Goal: Information Seeking & Learning: Learn about a topic

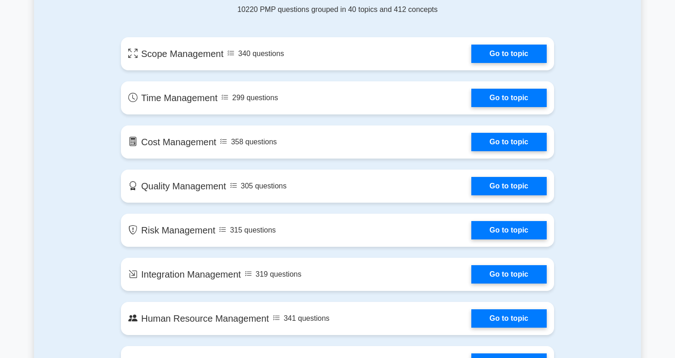
scroll to position [481, 0]
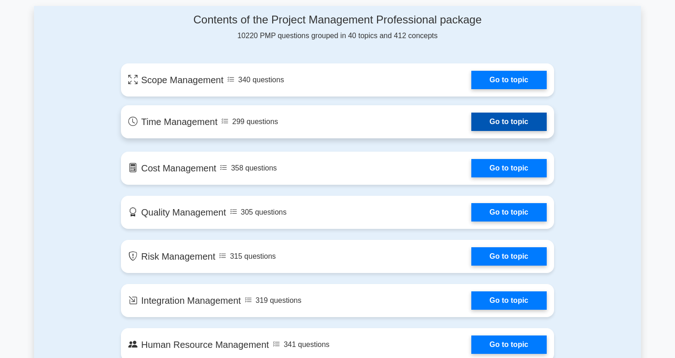
click at [516, 127] on link "Go to topic" at bounding box center [508, 122] width 75 height 18
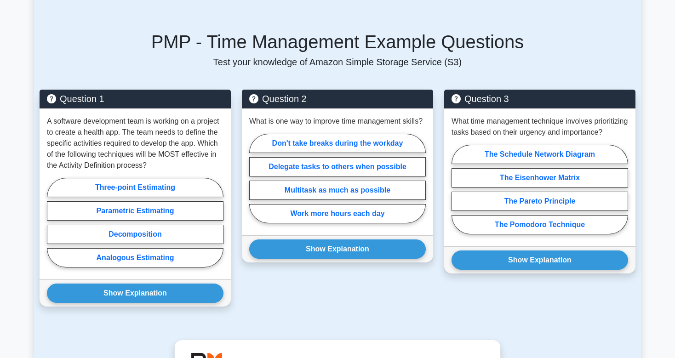
scroll to position [639, 0]
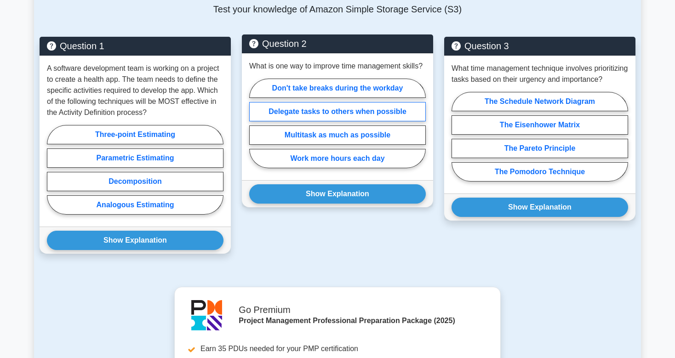
click at [334, 113] on label "Delegate tasks to others when possible" at bounding box center [337, 111] width 176 height 19
click at [255, 123] on input "Delegate tasks to others when possible" at bounding box center [252, 126] width 6 height 6
radio input "true"
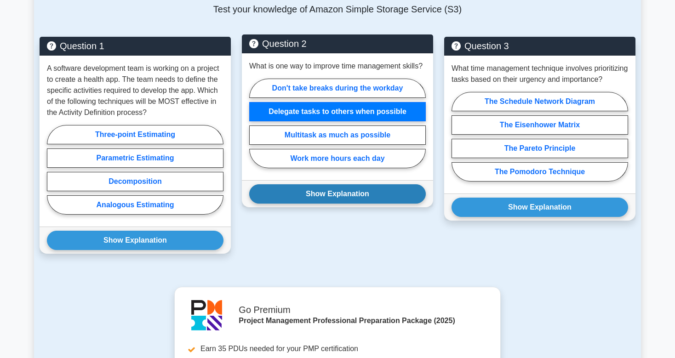
click at [337, 198] on button "Show Explanation" at bounding box center [337, 193] width 176 height 19
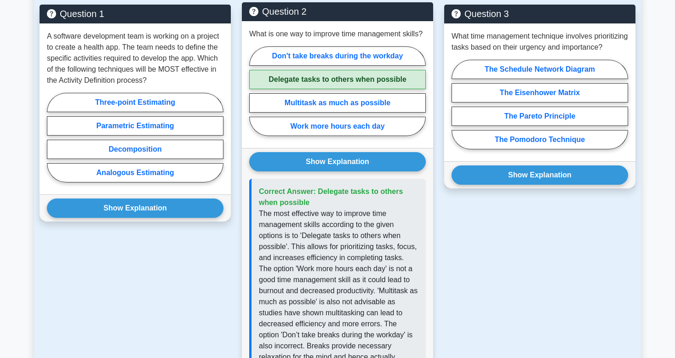
scroll to position [688, 0]
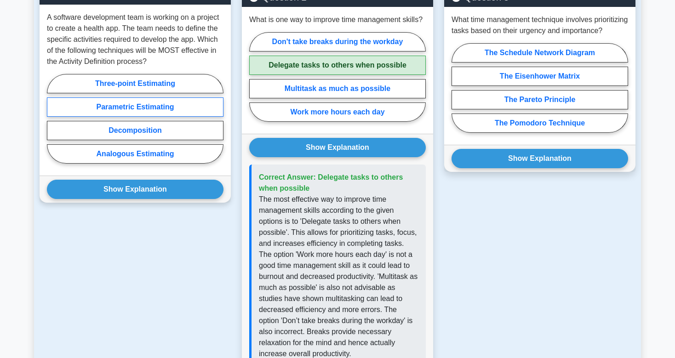
click at [146, 106] on label "Parametric Estimating" at bounding box center [135, 106] width 176 height 19
click at [53, 119] on input "Parametric Estimating" at bounding box center [50, 122] width 6 height 6
radio input "true"
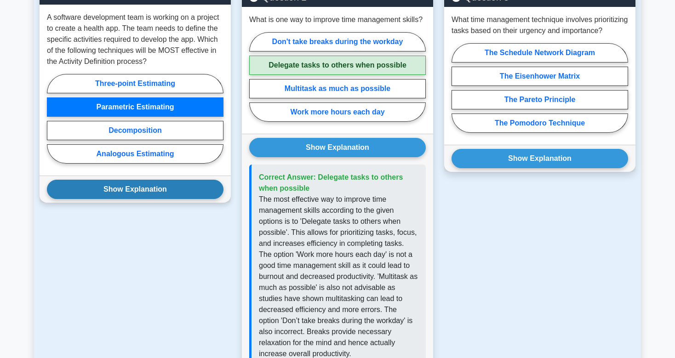
click at [147, 186] on button "Show Explanation" at bounding box center [135, 189] width 176 height 19
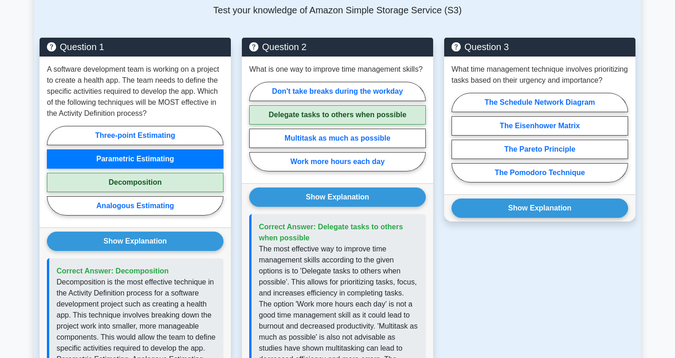
scroll to position [640, 0]
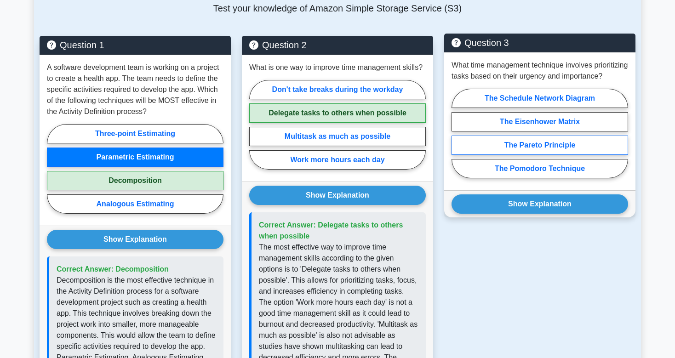
click at [538, 155] on label "The Pareto Principle" at bounding box center [539, 145] width 176 height 19
click at [457, 139] on input "The Pareto Principle" at bounding box center [454, 136] width 6 height 6
radio input "true"
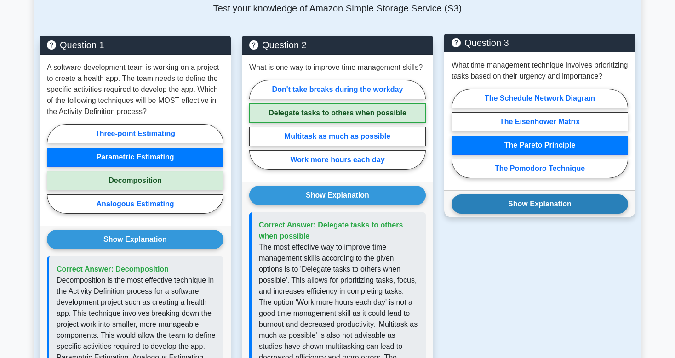
click at [554, 214] on button "Show Explanation" at bounding box center [539, 203] width 176 height 19
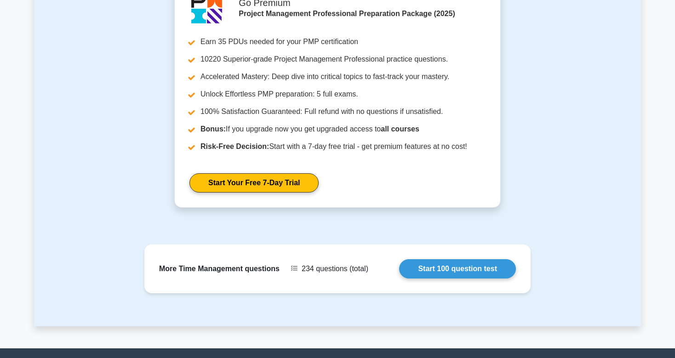
scroll to position [1223, 0]
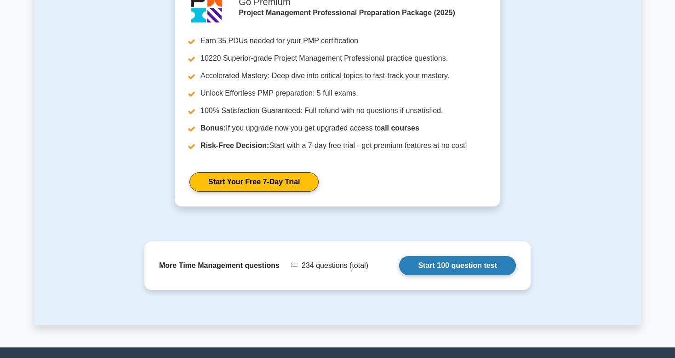
click at [461, 256] on link "Start 100 question test" at bounding box center [457, 265] width 117 height 19
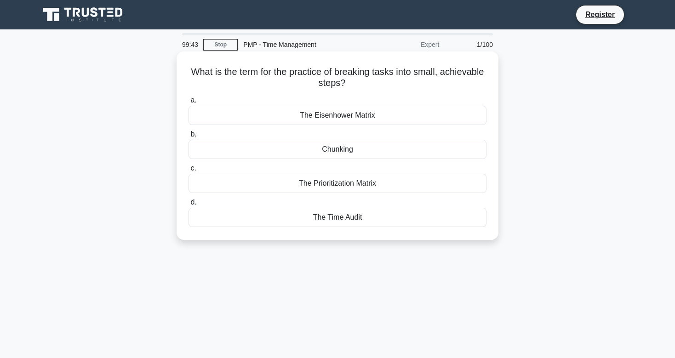
click at [337, 221] on div "The Time Audit" at bounding box center [337, 217] width 298 height 19
click at [188, 205] on input "d. The Time Audit" at bounding box center [188, 202] width 0 height 6
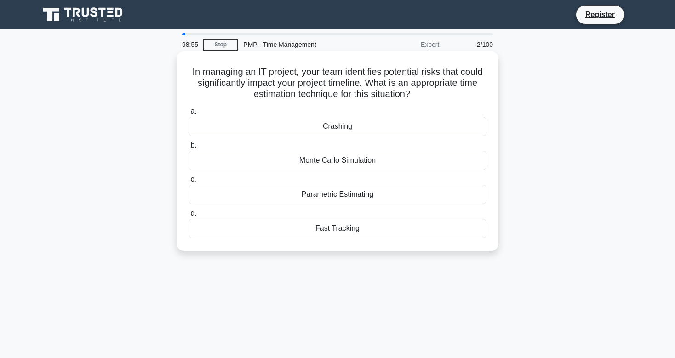
click at [336, 198] on div "Parametric Estimating" at bounding box center [337, 194] width 298 height 19
click at [188, 182] on input "c. Parametric Estimating" at bounding box center [188, 179] width 0 height 6
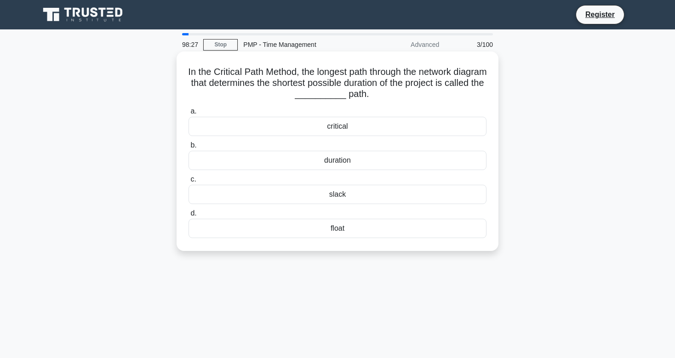
click at [334, 196] on div "slack" at bounding box center [337, 194] width 298 height 19
click at [188, 182] on input "c. slack" at bounding box center [188, 179] width 0 height 6
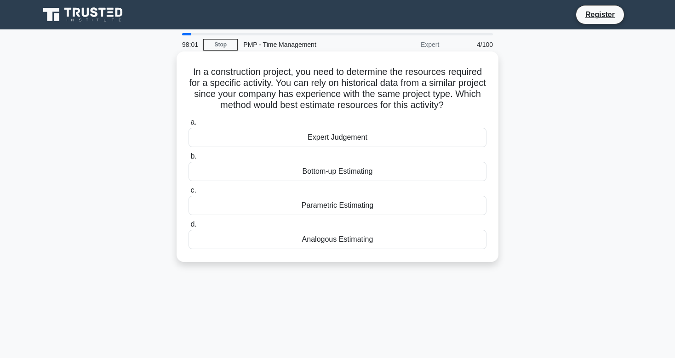
click at [329, 244] on div "Analogous Estimating" at bounding box center [337, 239] width 298 height 19
click at [188, 228] on input "d. Analogous Estimating" at bounding box center [188, 225] width 0 height 6
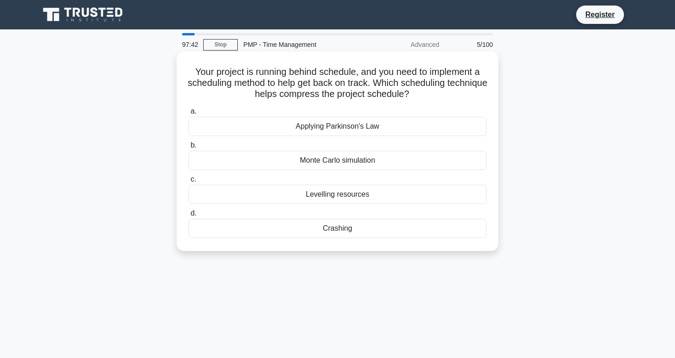
click at [344, 224] on div "Crashing" at bounding box center [337, 228] width 298 height 19
click at [344, 229] on div "Crashing" at bounding box center [337, 228] width 298 height 19
click at [188, 216] on input "d. Crashing" at bounding box center [188, 214] width 0 height 6
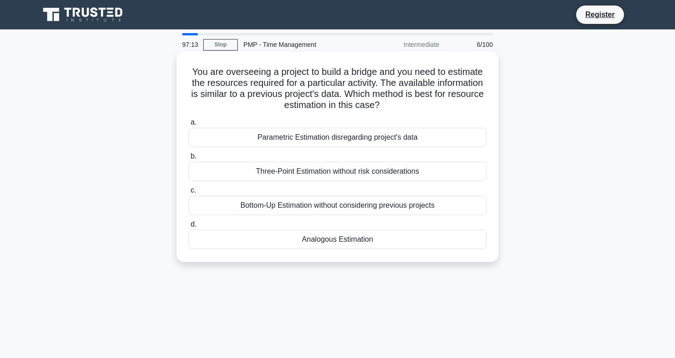
click at [319, 135] on div "Parametric Estimation disregarding project's data" at bounding box center [337, 137] width 298 height 19
click at [188, 125] on input "a. Parametric Estimation disregarding project's data" at bounding box center [188, 122] width 0 height 6
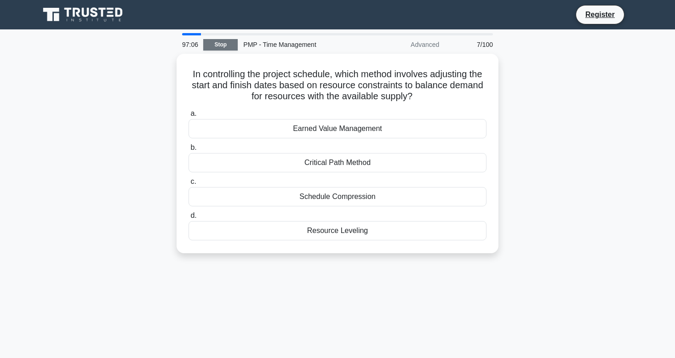
click at [222, 43] on link "Stop" at bounding box center [220, 44] width 34 height 11
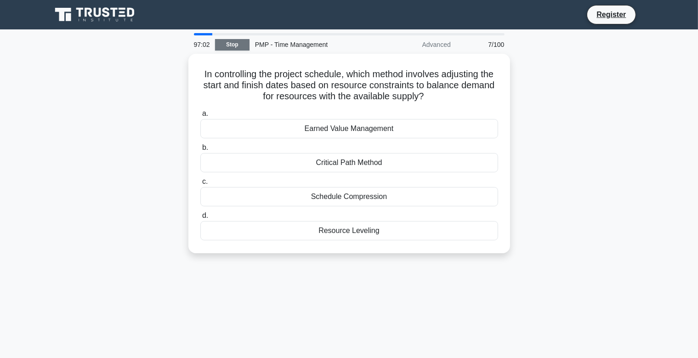
click at [236, 47] on link "Stop" at bounding box center [232, 44] width 34 height 11
click at [86, 15] on icon at bounding box center [88, 12] width 7 height 9
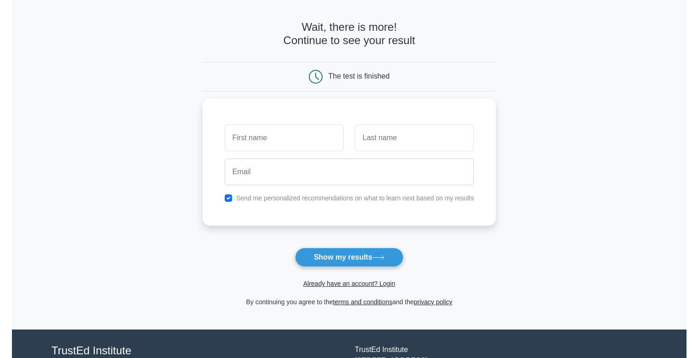
scroll to position [48, 0]
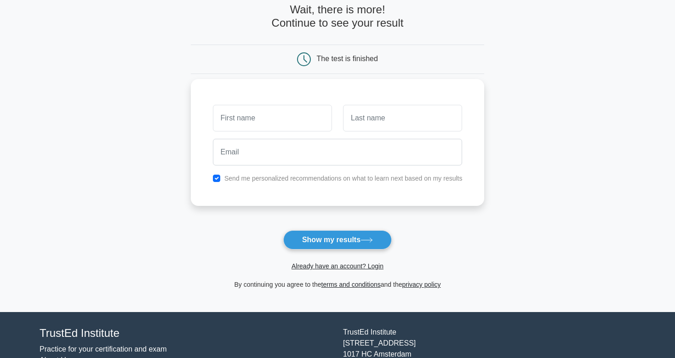
click at [234, 120] on input "text" at bounding box center [272, 118] width 119 height 27
type input "ARUN"
click at [356, 117] on input "text" at bounding box center [402, 118] width 119 height 27
type input "PS"
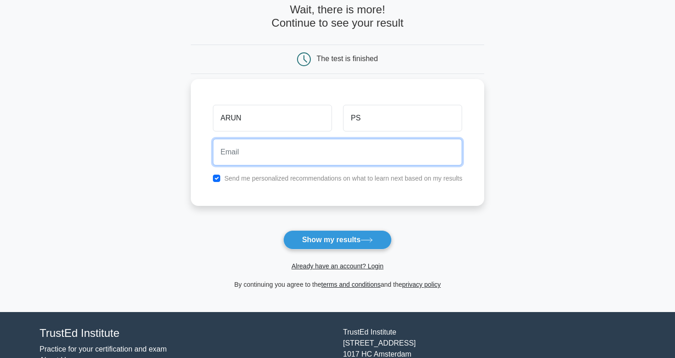
click at [257, 160] on input "email" at bounding box center [338, 152] width 250 height 27
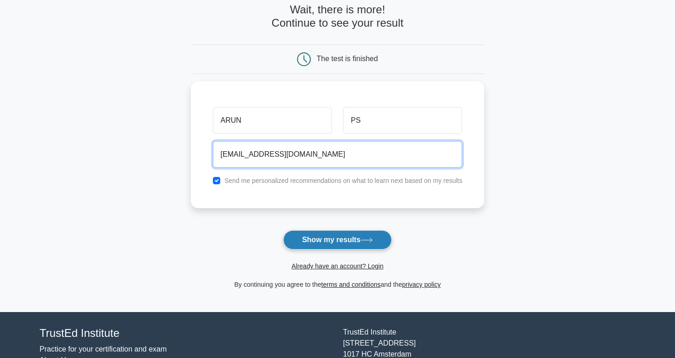
type input "arunpsankar@gmail.com"
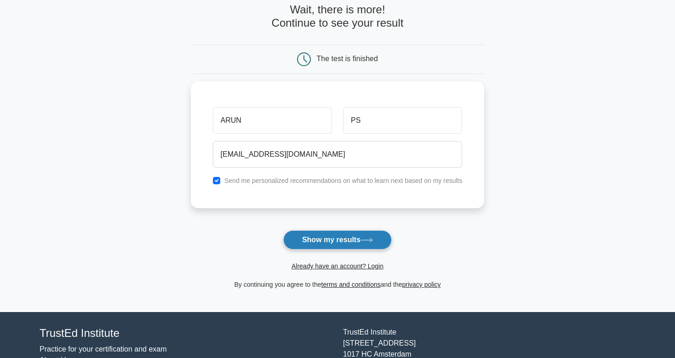
click at [327, 238] on button "Show my results" at bounding box center [337, 239] width 108 height 19
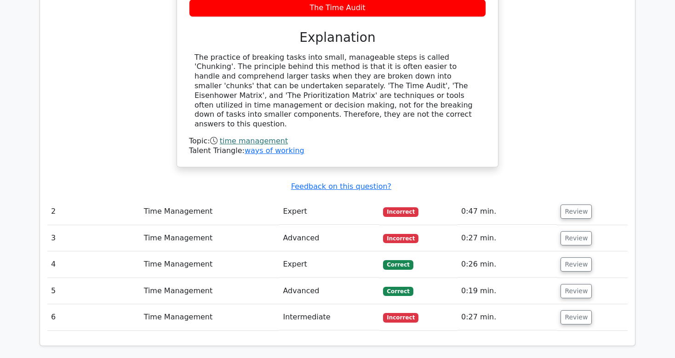
scroll to position [929, 0]
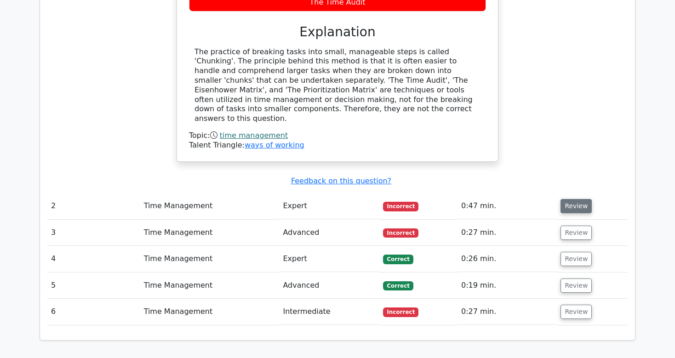
click at [575, 199] on button "Review" at bounding box center [575, 206] width 31 height 14
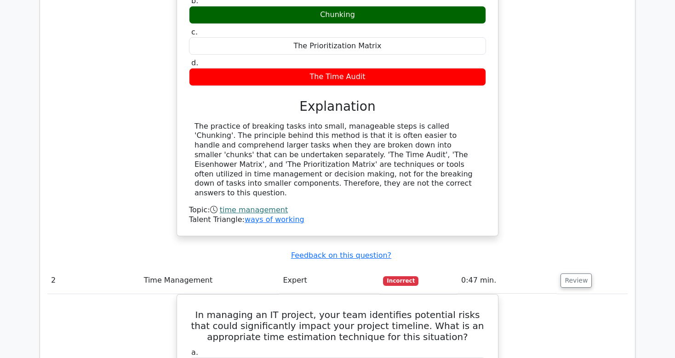
scroll to position [832, 0]
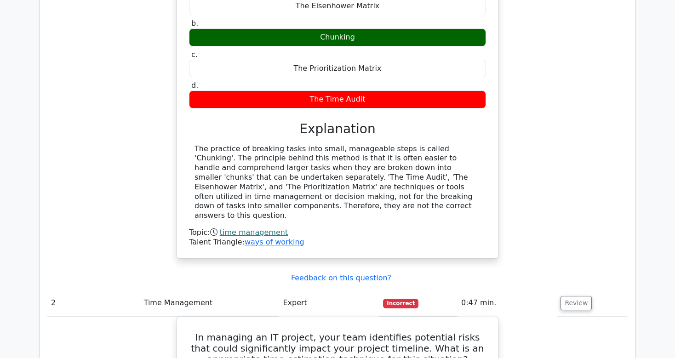
click at [146, 29] on div "What is the term for the practice of breaking tasks into small, achievable step…" at bounding box center [337, 107] width 580 height 324
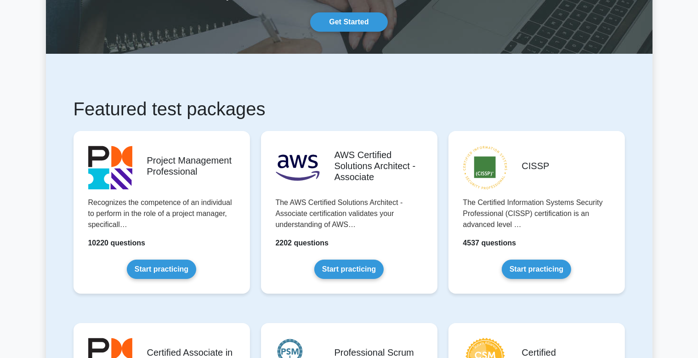
scroll to position [117, 0]
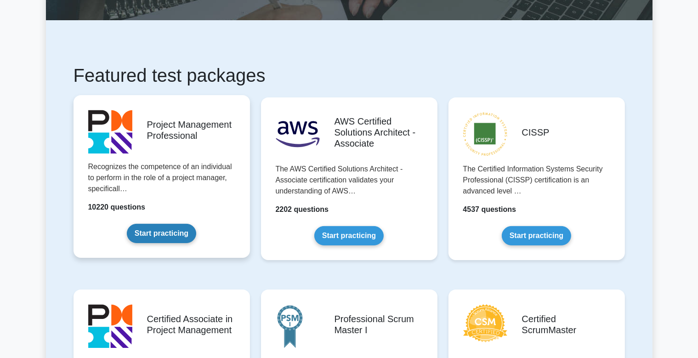
click at [163, 227] on link "Start practicing" at bounding box center [161, 233] width 69 height 19
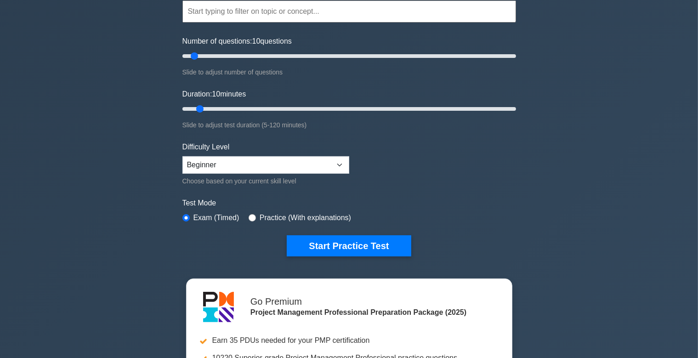
scroll to position [97, 0]
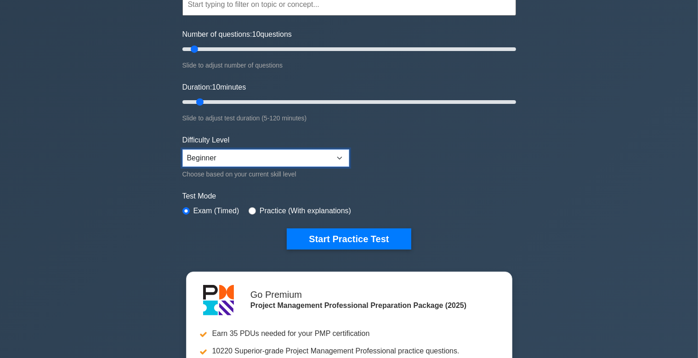
click at [182, 149] on select "Beginner Intermediate Expert" at bounding box center [265, 157] width 167 height 17
click option "Beginner" at bounding box center [0, 0] width 0 height 0
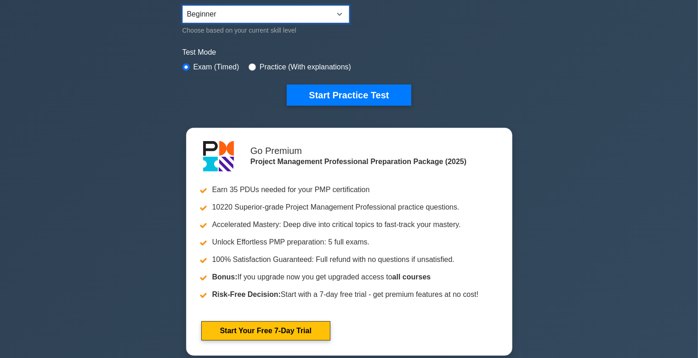
scroll to position [243, 0]
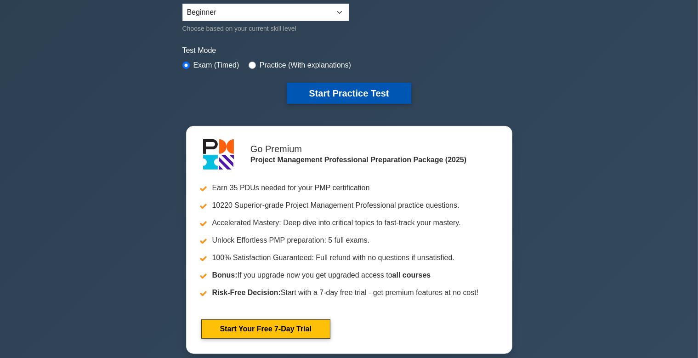
click at [366, 88] on button "Start Practice Test" at bounding box center [349, 93] width 124 height 21
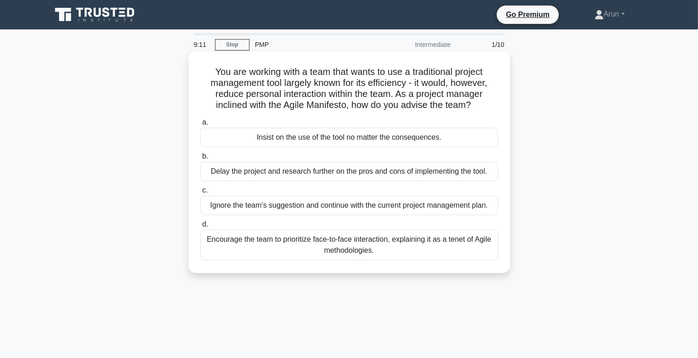
click at [359, 242] on div "Encourage the team to prioritize face-to-face interaction, explaining it as a t…" at bounding box center [349, 245] width 298 height 30
click at [200, 228] on input "d. Encourage the team to prioritize face-to-face interaction, explaining it as …" at bounding box center [200, 225] width 0 height 6
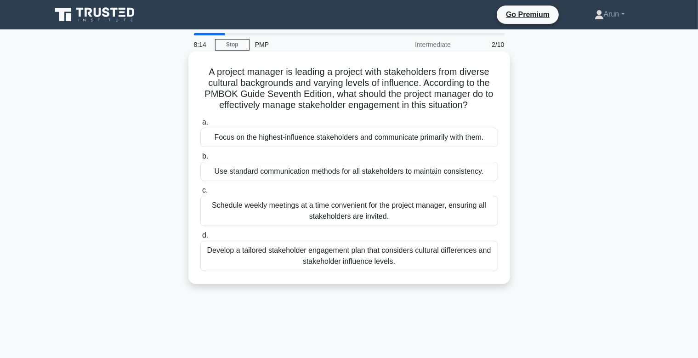
click at [350, 258] on div "Develop a tailored stakeholder engagement plan that considers cultural differen…" at bounding box center [349, 256] width 298 height 30
click at [200, 239] on input "d. Develop a tailored stakeholder engagement plan that considers cultural diffe…" at bounding box center [200, 236] width 0 height 6
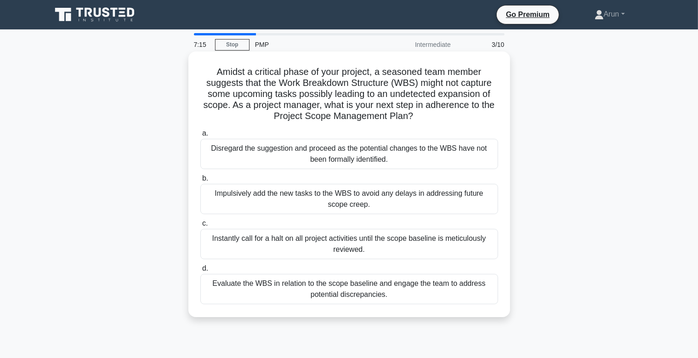
click at [345, 294] on div "Evaluate the WBS in relation to the scope baseline and engage the team to addre…" at bounding box center [349, 289] width 298 height 30
click at [200, 272] on input "d. Evaluate the WBS in relation to the scope baseline and engage the team to ad…" at bounding box center [200, 269] width 0 height 6
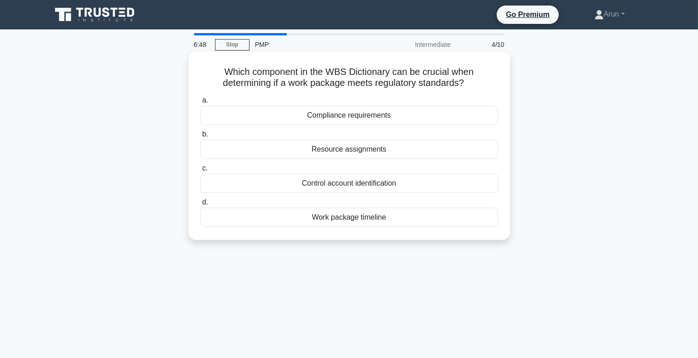
click at [349, 119] on div "Compliance requirements" at bounding box center [349, 115] width 298 height 19
click at [200, 103] on input "a. Compliance requirements" at bounding box center [200, 100] width 0 height 6
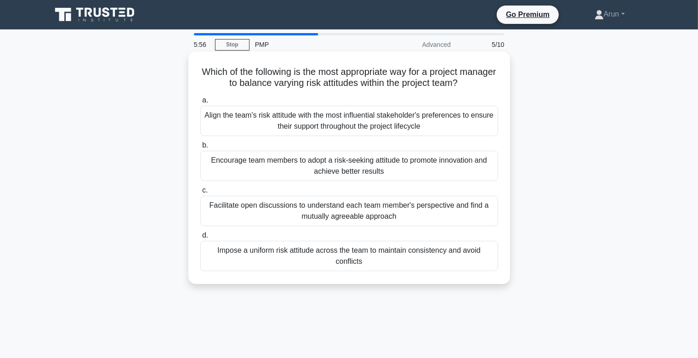
click at [373, 263] on div "Impose a uniform risk attitude across the team to maintain consistency and avoi…" at bounding box center [349, 256] width 298 height 30
click at [200, 239] on input "d. Impose a uniform risk attitude across the team to maintain consistency and a…" at bounding box center [200, 236] width 0 height 6
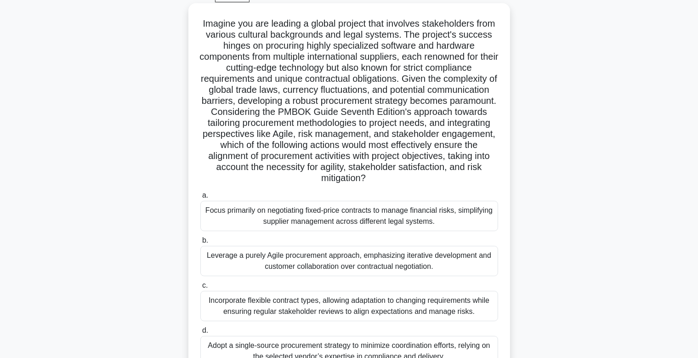
scroll to position [138, 0]
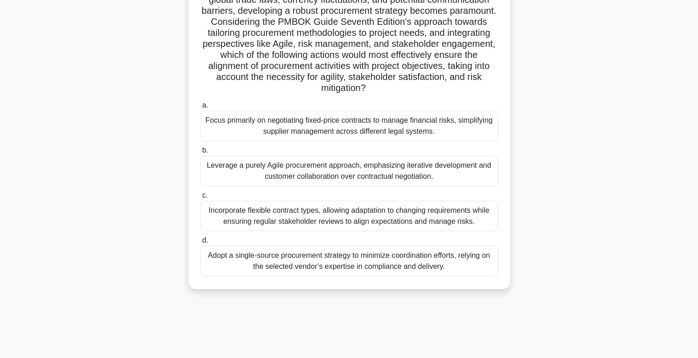
click at [398, 223] on div "Incorporate flexible contract types, allowing adaptation to changing requiremen…" at bounding box center [349, 216] width 298 height 30
click at [200, 199] on input "c. Incorporate flexible contract types, allowing adaptation to changing require…" at bounding box center [200, 196] width 0 height 6
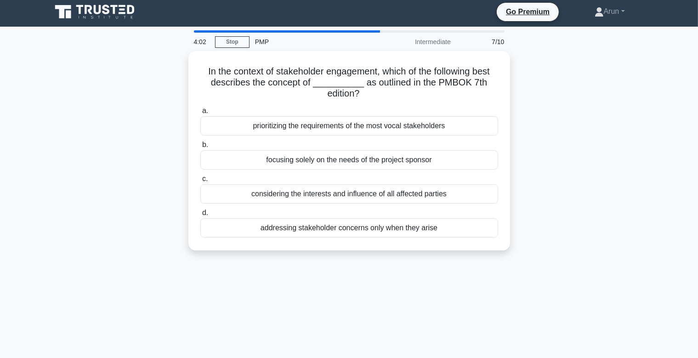
scroll to position [0, 0]
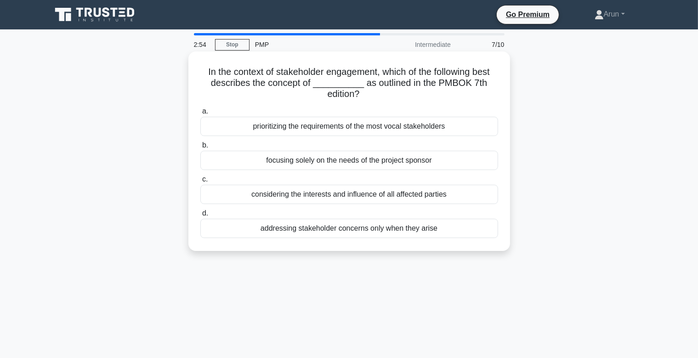
click at [427, 196] on div "considering the interests and influence of all affected parties" at bounding box center [349, 194] width 298 height 19
click at [200, 182] on input "c. considering the interests and influence of all affected parties" at bounding box center [200, 179] width 0 height 6
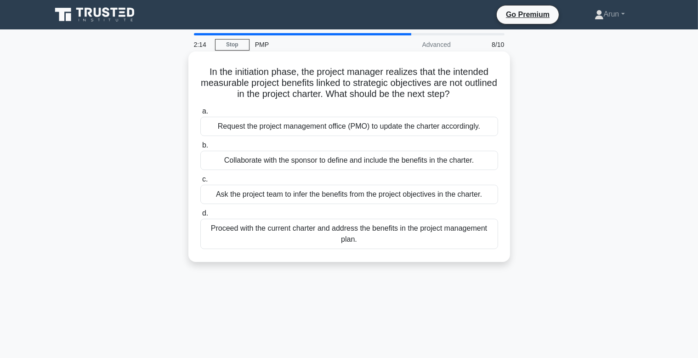
click at [328, 130] on div "Request the project management office (PMO) to update the charter accordingly." at bounding box center [349, 126] width 298 height 19
click at [200, 114] on input "a. Request the project management office (PMO) to update the charter accordingl…" at bounding box center [200, 111] width 0 height 6
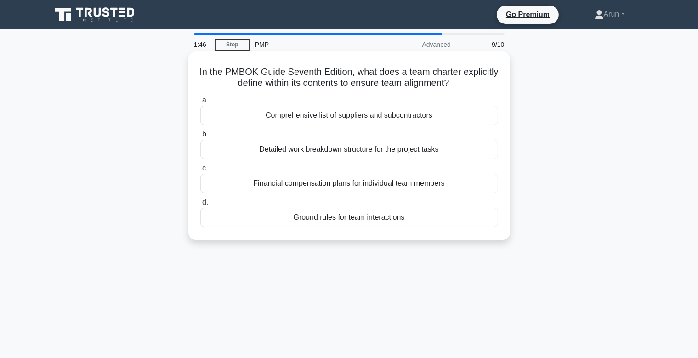
click at [340, 154] on div "Detailed work breakdown structure for the project tasks" at bounding box center [349, 149] width 298 height 19
click at [200, 137] on input "b. Detailed work breakdown structure for the project tasks" at bounding box center [200, 134] width 0 height 6
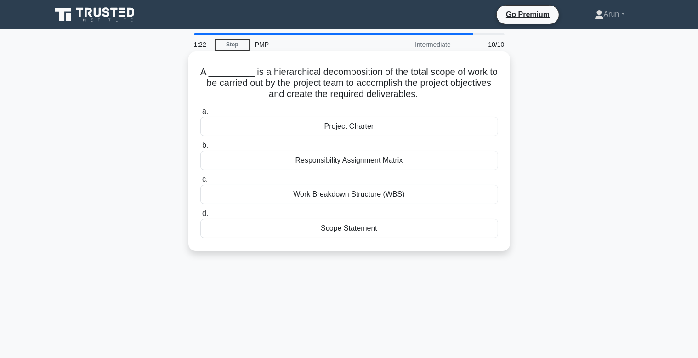
click at [381, 197] on div "Work Breakdown Structure (WBS)" at bounding box center [349, 194] width 298 height 19
click at [200, 182] on input "c. Work Breakdown Structure (WBS)" at bounding box center [200, 179] width 0 height 6
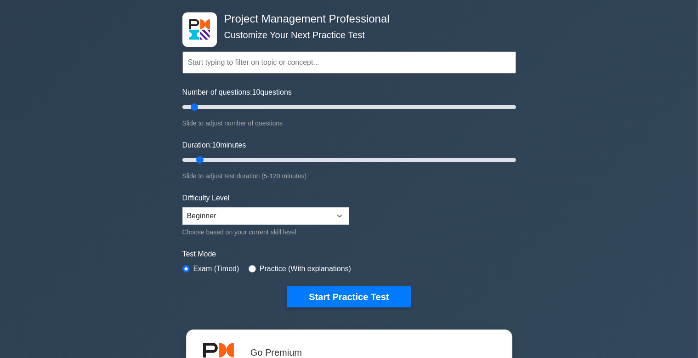
scroll to position [130, 0]
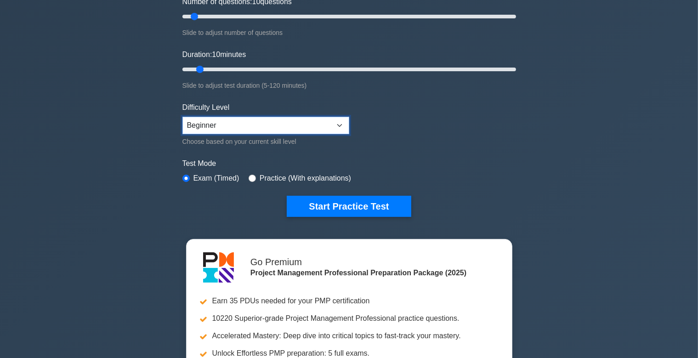
click at [182, 117] on select "Beginner Intermediate Expert" at bounding box center [265, 125] width 167 height 17
select select "expert"
click option "Expert" at bounding box center [0, 0] width 0 height 0
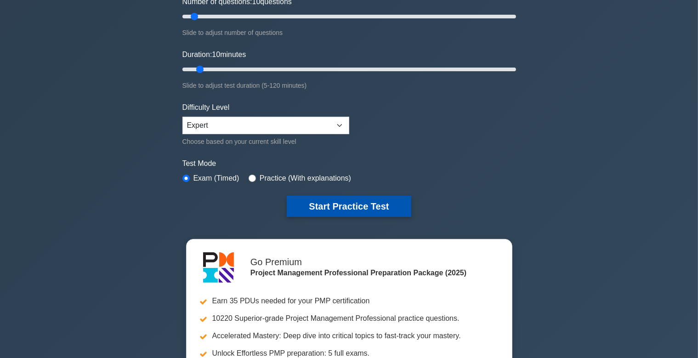
click at [328, 210] on button "Start Practice Test" at bounding box center [349, 206] width 124 height 21
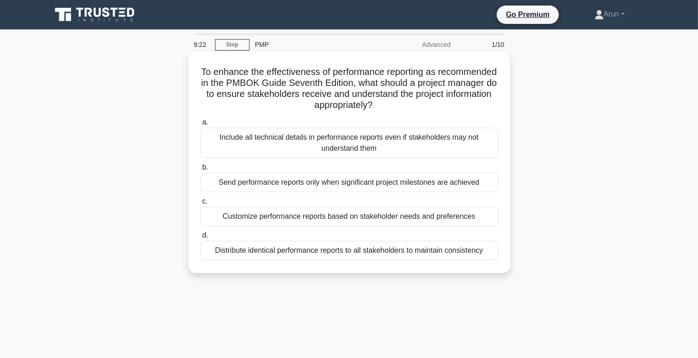
click at [349, 216] on div "Customize performance reports based on stakeholder needs and preferences" at bounding box center [349, 216] width 298 height 19
click at [200, 205] on input "c. Customize performance reports based on stakeholder needs and preferences" at bounding box center [200, 202] width 0 height 6
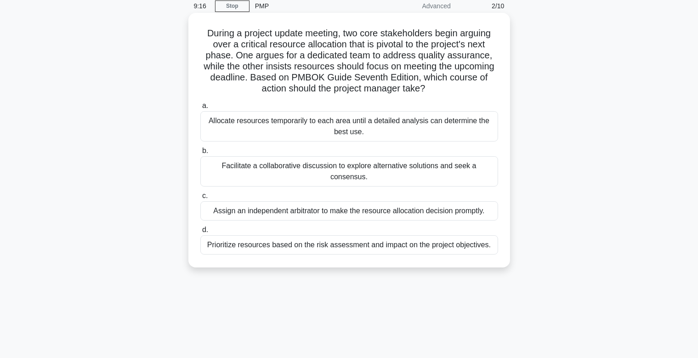
scroll to position [48, 0]
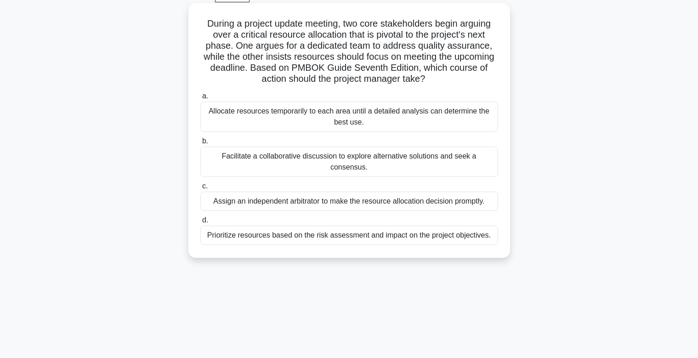
click at [346, 156] on div "Facilitate a collaborative discussion to explore alternative solutions and seek…" at bounding box center [349, 162] width 298 height 30
click at [200, 144] on input "b. Facilitate a collaborative discussion to explore alternative solutions and s…" at bounding box center [200, 141] width 0 height 6
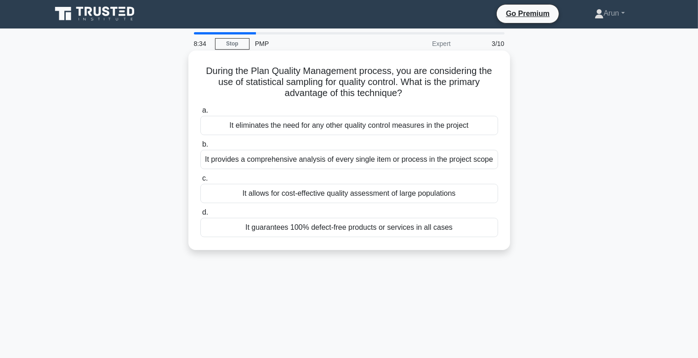
scroll to position [0, 0]
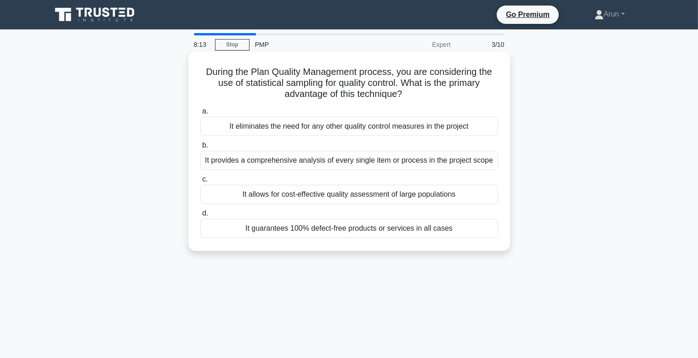
click at [347, 162] on div "It provides a comprehensive analysis of every single item or process in the pro…" at bounding box center [349, 160] width 298 height 19
click at [200, 148] on input "b. It provides a comprehensive analysis of every single item or process in the …" at bounding box center [200, 145] width 0 height 6
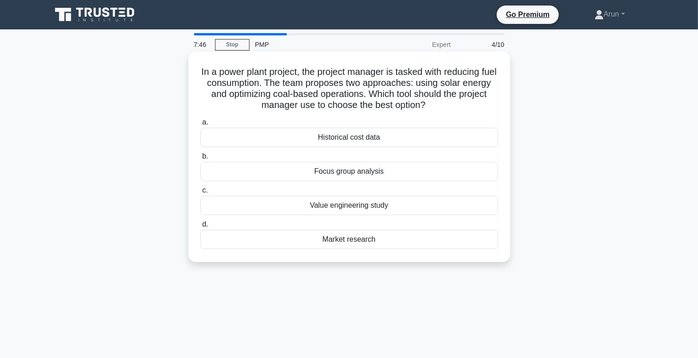
click at [343, 209] on div "Value engineering study" at bounding box center [349, 205] width 298 height 19
click at [200, 193] on input "c. Value engineering study" at bounding box center [200, 191] width 0 height 6
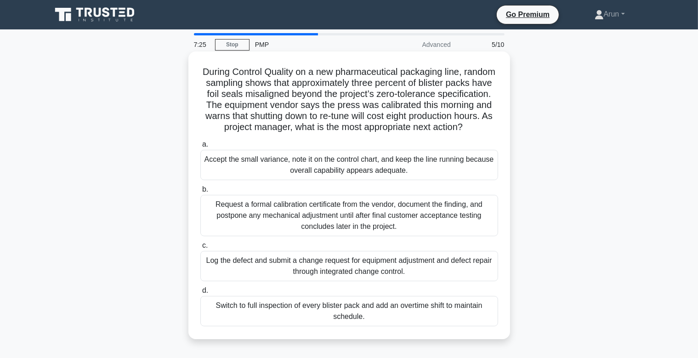
click at [296, 216] on div "Request a formal calibration certificate from the vendor, document the finding,…" at bounding box center [349, 215] width 298 height 41
click at [200, 193] on input "b. Request a formal calibration certificate from the vendor, document the findi…" at bounding box center [200, 190] width 0 height 6
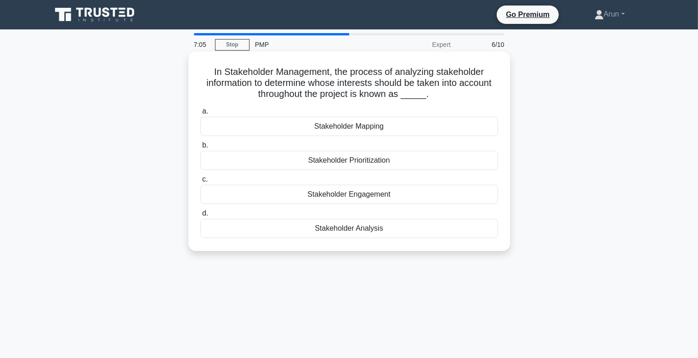
click at [351, 231] on div "Stakeholder Analysis" at bounding box center [349, 228] width 298 height 19
click at [200, 216] on input "d. Stakeholder Analysis" at bounding box center [200, 214] width 0 height 6
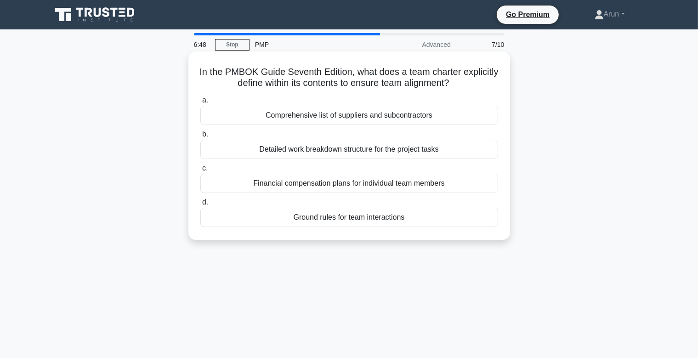
click at [354, 152] on div "Detailed work breakdown structure for the project tasks" at bounding box center [349, 149] width 298 height 19
click at [200, 137] on input "b. Detailed work breakdown structure for the project tasks" at bounding box center [200, 134] width 0 height 6
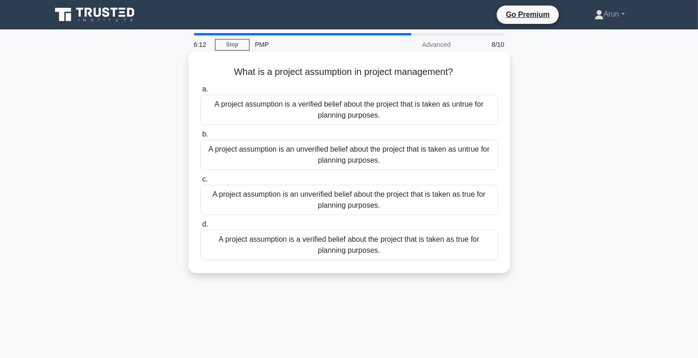
click at [339, 200] on div "A project assumption is an unverified belief about the project that is taken as…" at bounding box center [349, 200] width 298 height 30
click at [200, 182] on input "c. A project assumption is an unverified belief about the project that is taken…" at bounding box center [200, 179] width 0 height 6
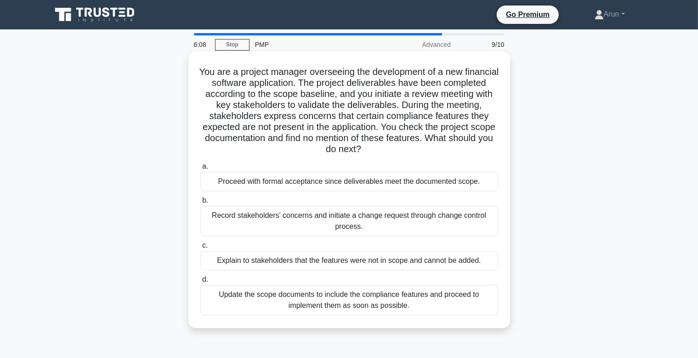
click at [341, 224] on div "Record stakeholders' concerns and initiate a change request through change cont…" at bounding box center [349, 221] width 298 height 30
click at [200, 204] on input "b. Record stakeholders' concerns and initiate a change request through change c…" at bounding box center [200, 201] width 0 height 6
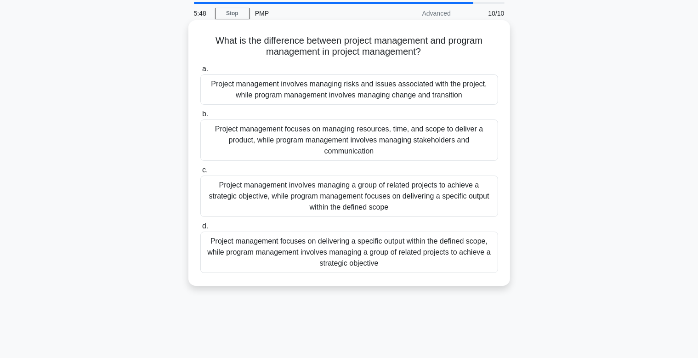
scroll to position [48, 0]
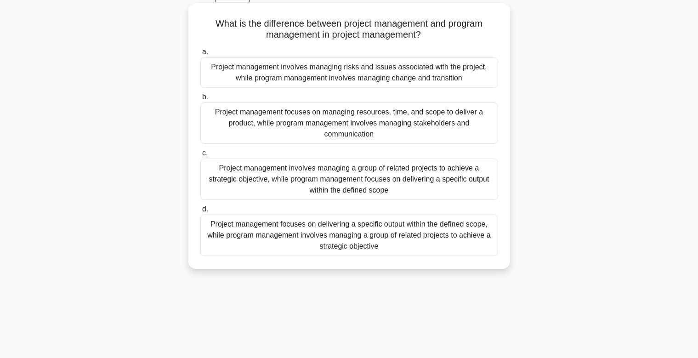
click at [352, 185] on div "Project management involves managing a group of related projects to achieve a s…" at bounding box center [349, 179] width 298 height 41
click at [200, 156] on input "c. Project management involves managing a group of related projects to achieve …" at bounding box center [200, 153] width 0 height 6
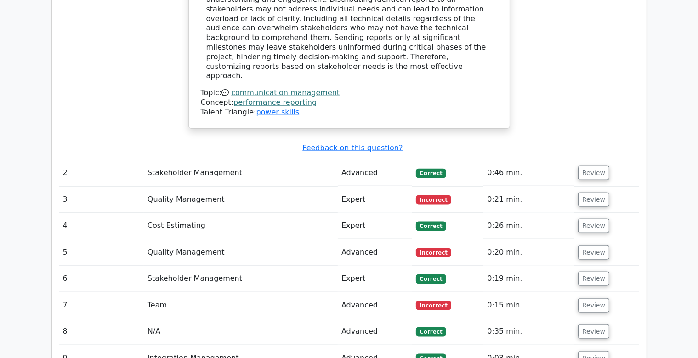
scroll to position [1156, 0]
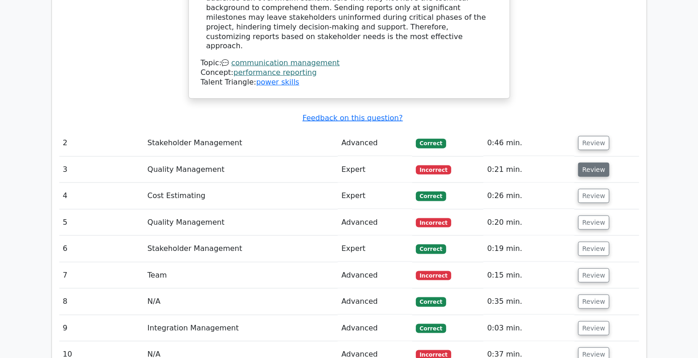
click at [586, 162] on button "Review" at bounding box center [593, 169] width 31 height 14
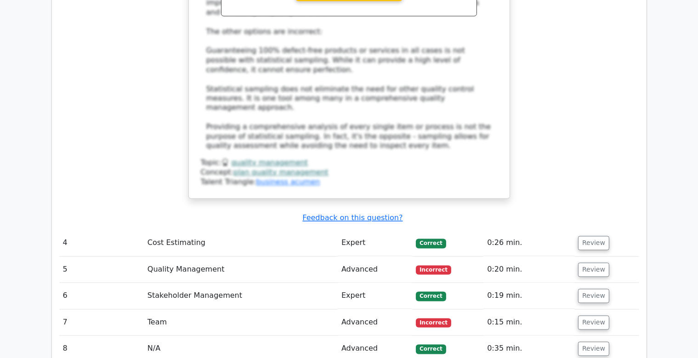
scroll to position [1636, 0]
click at [597, 316] on button "Review" at bounding box center [593, 323] width 31 height 14
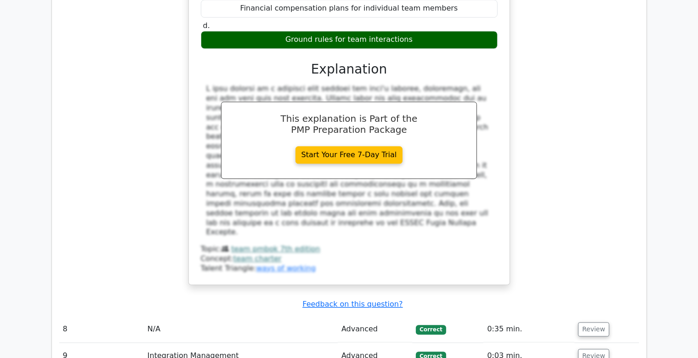
scroll to position [2093, 0]
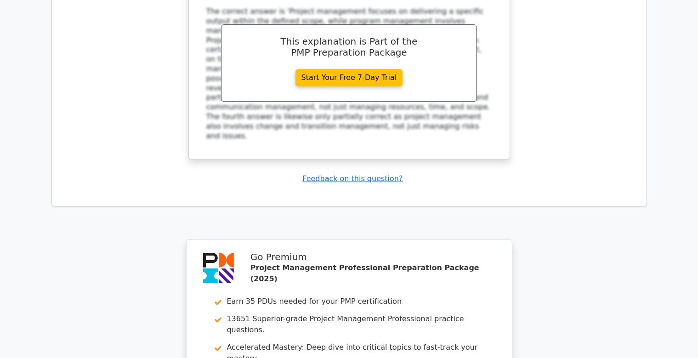
scroll to position [2843, 0]
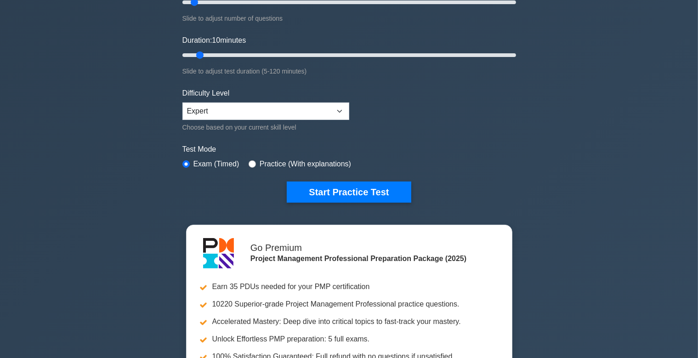
scroll to position [145, 0]
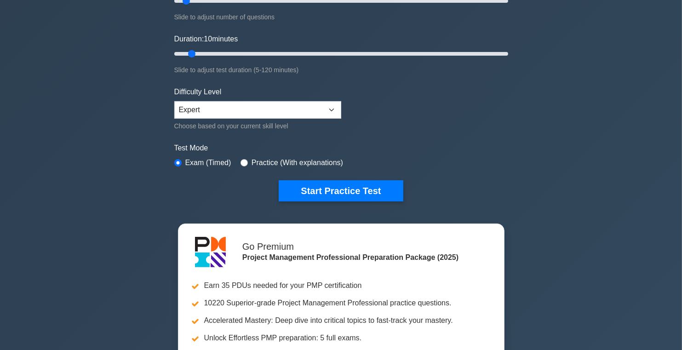
scroll to position [145, 0]
